Goal: Task Accomplishment & Management: Manage account settings

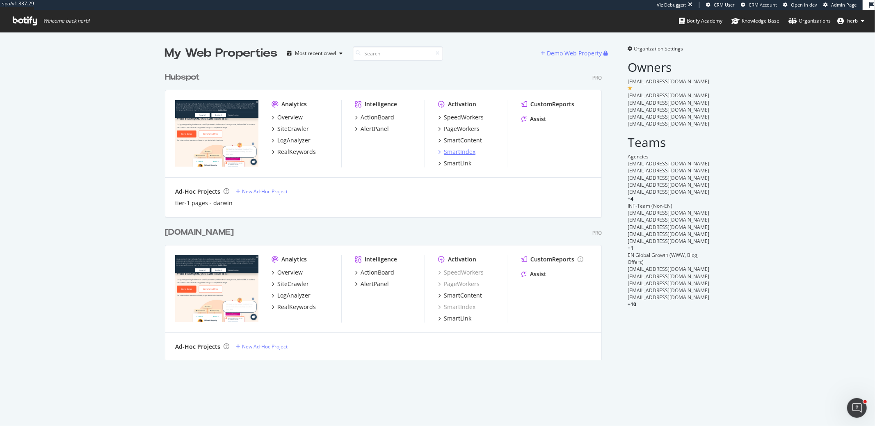
click at [451, 148] on div "SmartIndex" at bounding box center [460, 152] width 32 height 8
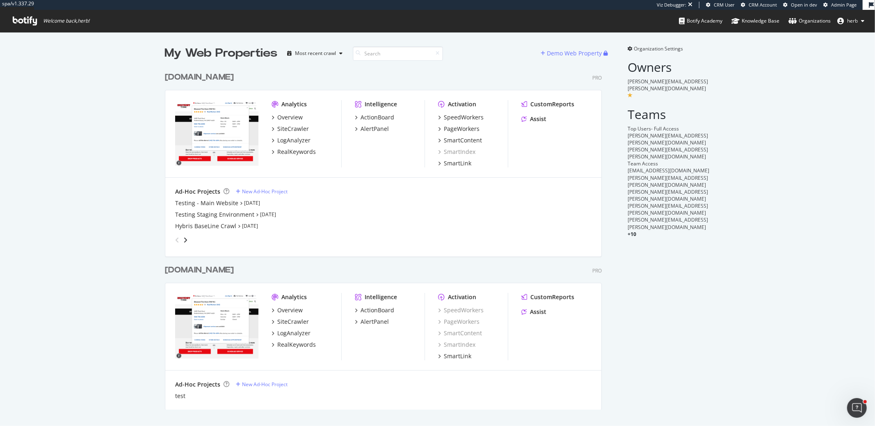
scroll to position [341, 436]
click at [666, 48] on span "Organization Settings" at bounding box center [658, 48] width 49 height 7
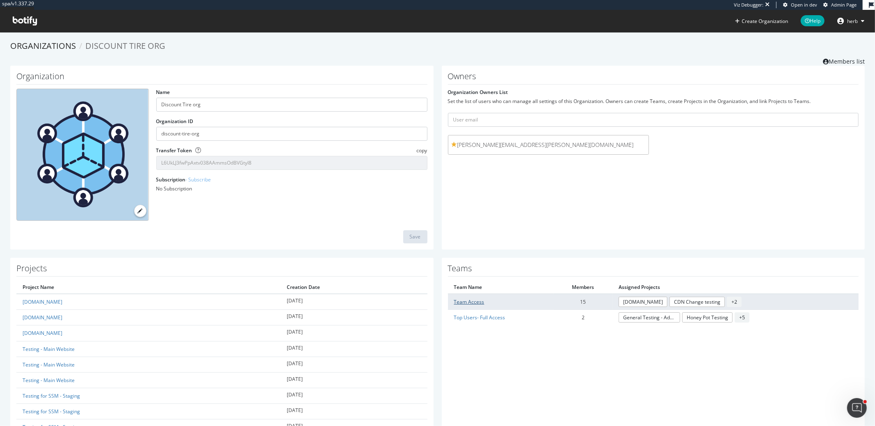
click at [473, 298] on link "Team Access" at bounding box center [469, 301] width 30 height 7
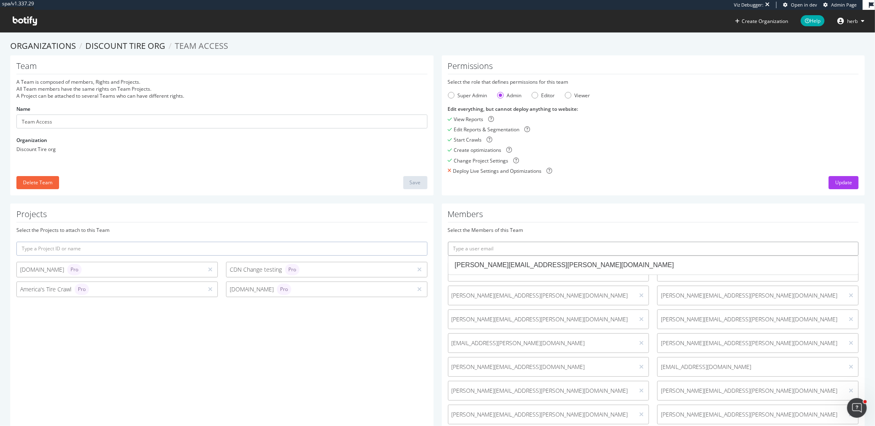
click at [496, 247] on input "text" at bounding box center [653, 249] width 411 height 14
paste input "[PERSON_NAME][EMAIL_ADDRESS][PERSON_NAME][DOMAIN_NAME]"
type input "[PERSON_NAME][EMAIL_ADDRESS][PERSON_NAME][DOMAIN_NAME]"
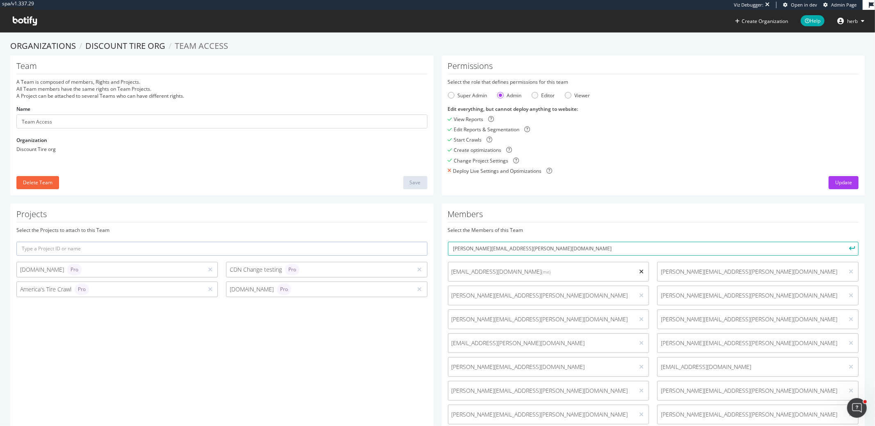
click at [639, 270] on icon at bounding box center [641, 272] width 5 height 6
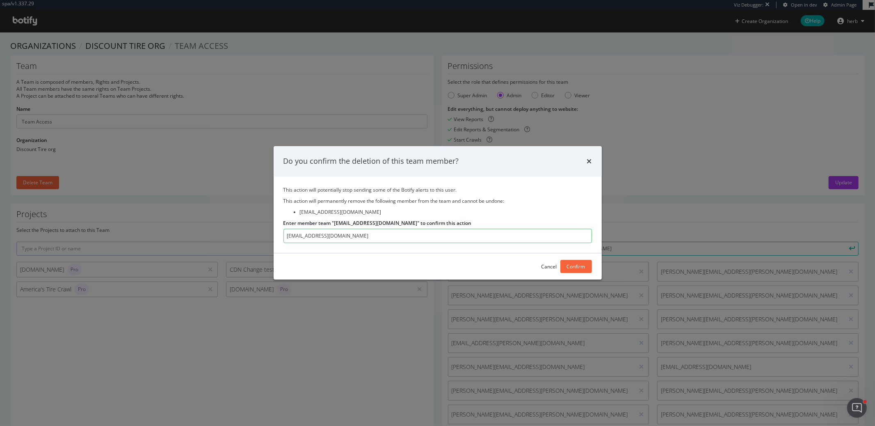
type input "[EMAIL_ADDRESS][DOMAIN_NAME]"
click at [580, 260] on div "Confirm" at bounding box center [576, 266] width 18 height 12
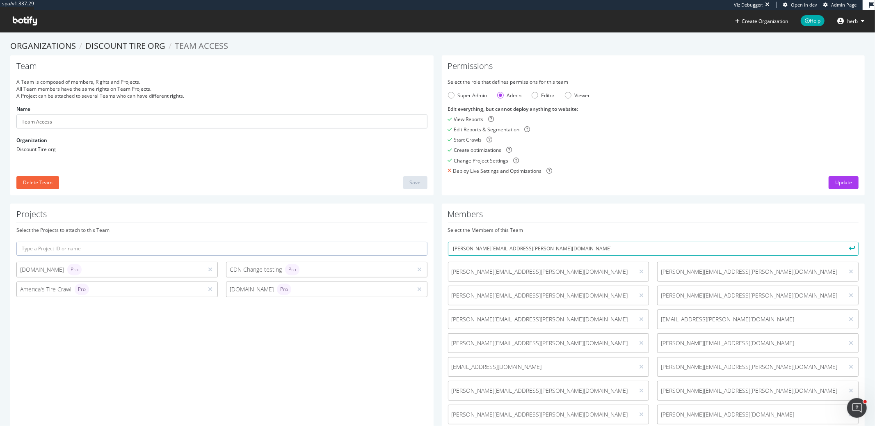
click at [850, 249] on icon "submit" at bounding box center [853, 248] width 6 height 5
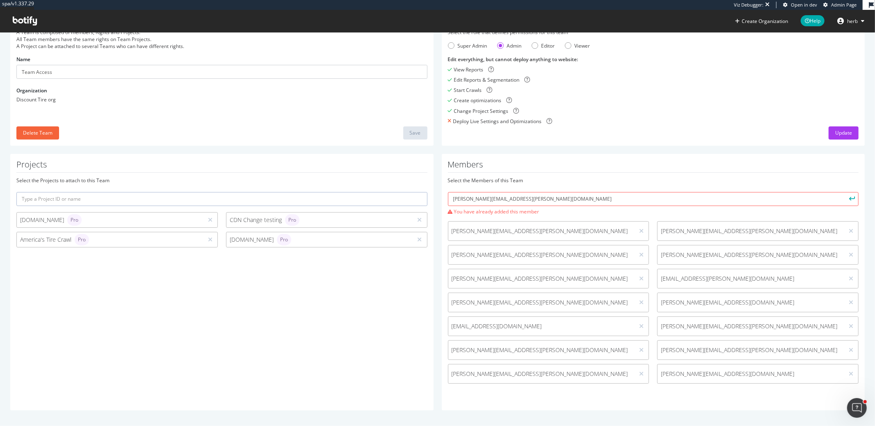
scroll to position [50, 0]
